Goal: Task Accomplishment & Management: Complete application form

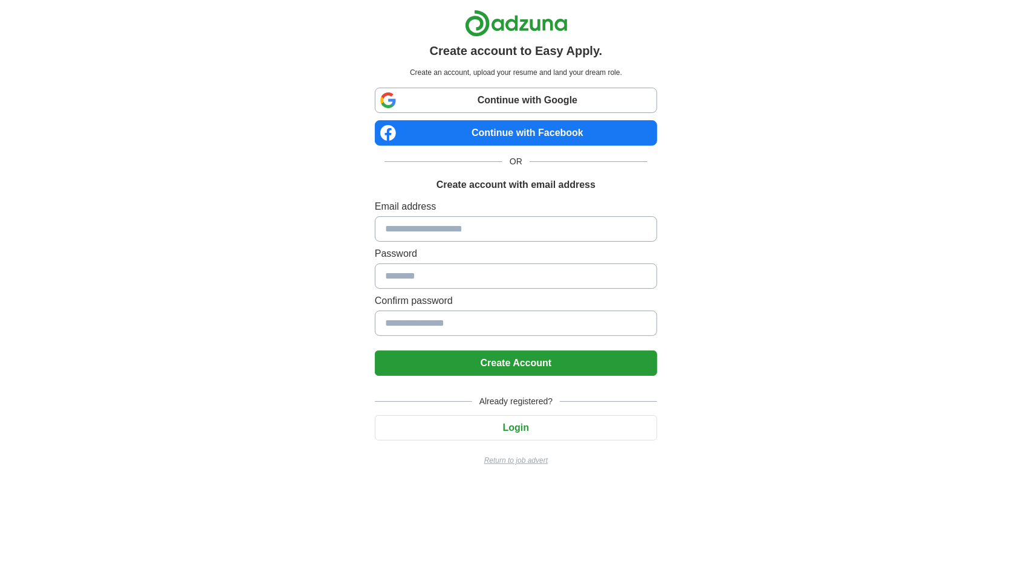
click at [521, 219] on input at bounding box center [516, 228] width 282 height 25
click at [517, 230] on input at bounding box center [516, 228] width 282 height 25
click at [514, 228] on input at bounding box center [516, 228] width 282 height 25
click at [513, 227] on input at bounding box center [516, 228] width 282 height 25
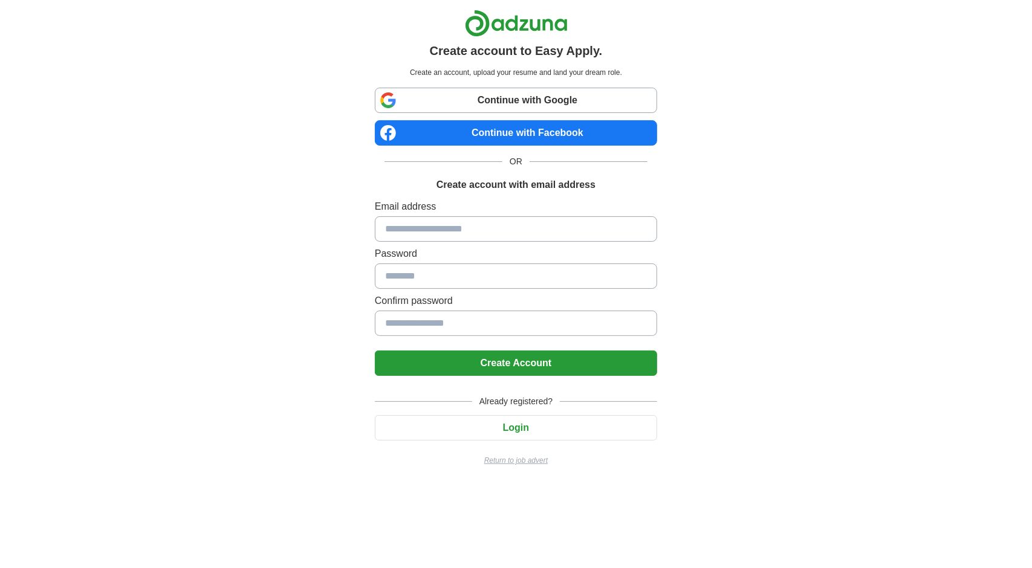
click at [513, 227] on input at bounding box center [516, 228] width 282 height 25
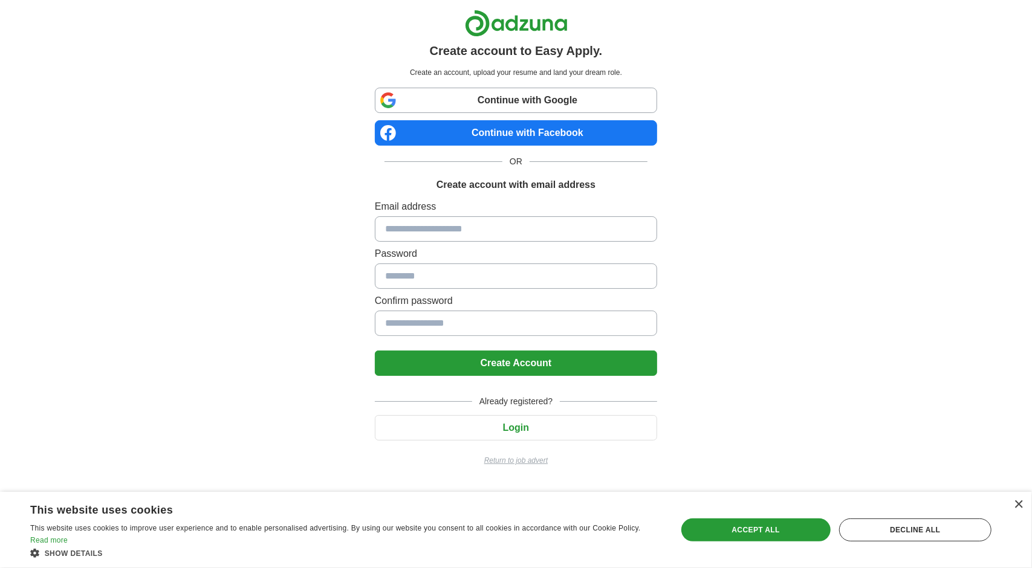
click at [449, 233] on input at bounding box center [516, 228] width 282 height 25
click at [479, 232] on input at bounding box center [516, 228] width 282 height 25
click at [479, 225] on input at bounding box center [516, 228] width 282 height 25
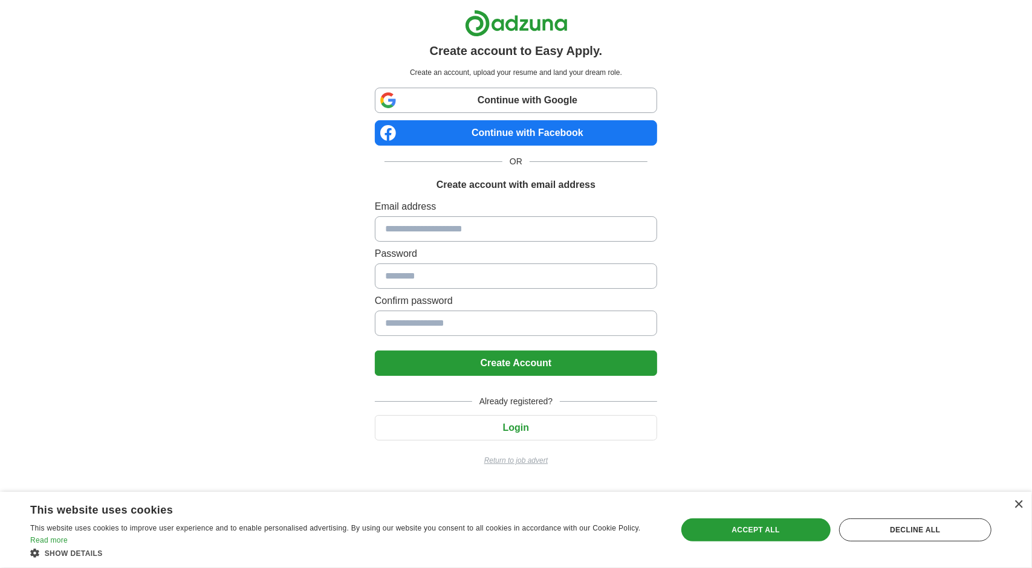
click at [479, 225] on input at bounding box center [516, 228] width 282 height 25
